Goal: Obtain resource: Obtain resource

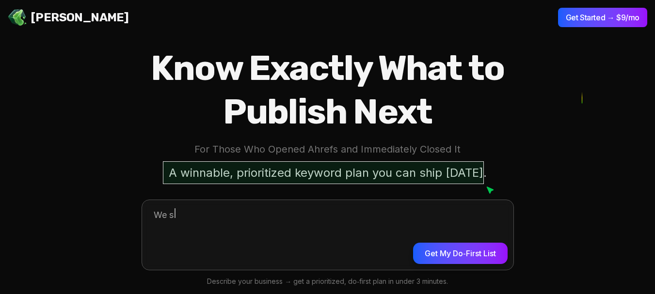
click at [233, 200] on textarea at bounding box center [328, 233] width 372 height 67
type textarea "*"
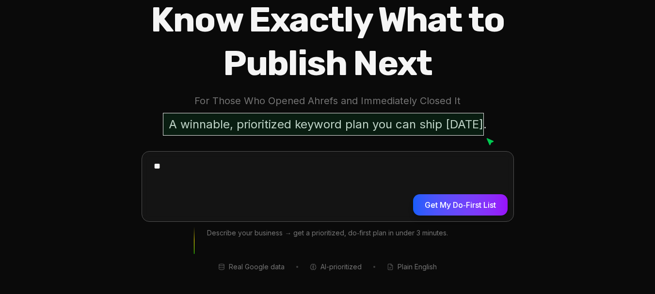
type textarea "*"
type textarea "*********"
click at [476, 209] on button "Get My Do‑First List" at bounding box center [460, 204] width 94 height 21
click at [477, 208] on button "Get My Do‑First List" at bounding box center [460, 204] width 94 height 21
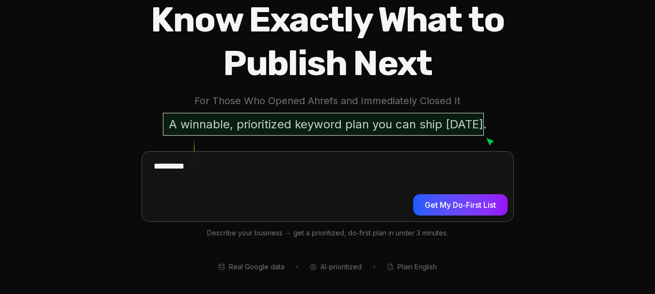
click at [491, 205] on button "Get My Do‑First List" at bounding box center [460, 204] width 94 height 21
click at [430, 211] on button "Get My Do‑First List" at bounding box center [460, 204] width 94 height 21
click at [431, 211] on button "Get My Do‑First List" at bounding box center [460, 204] width 94 height 21
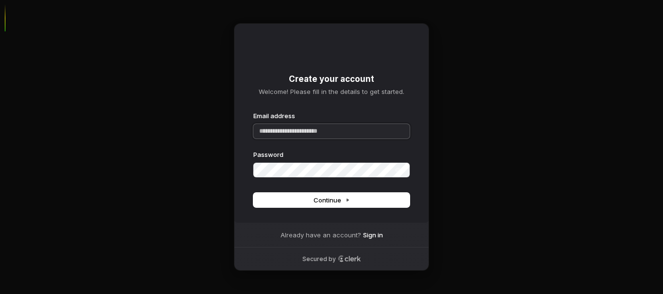
click at [324, 130] on input "Email address" at bounding box center [331, 131] width 156 height 15
